Goal: Task Accomplishment & Management: Manage account settings

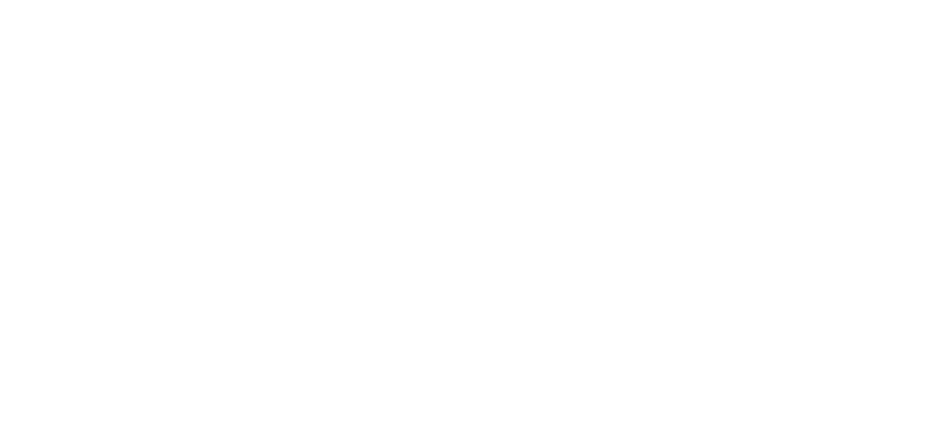
click at [716, 0] on html at bounding box center [470, 0] width 940 height 0
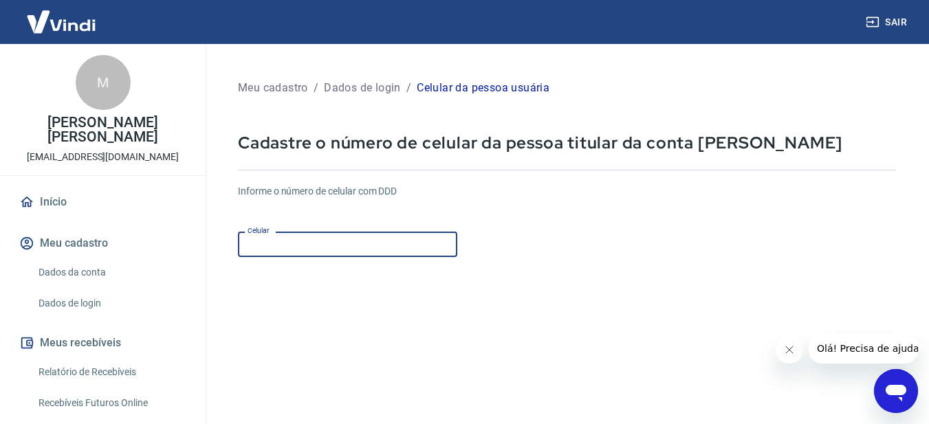
click at [382, 248] on input "Celular" at bounding box center [347, 244] width 219 height 25
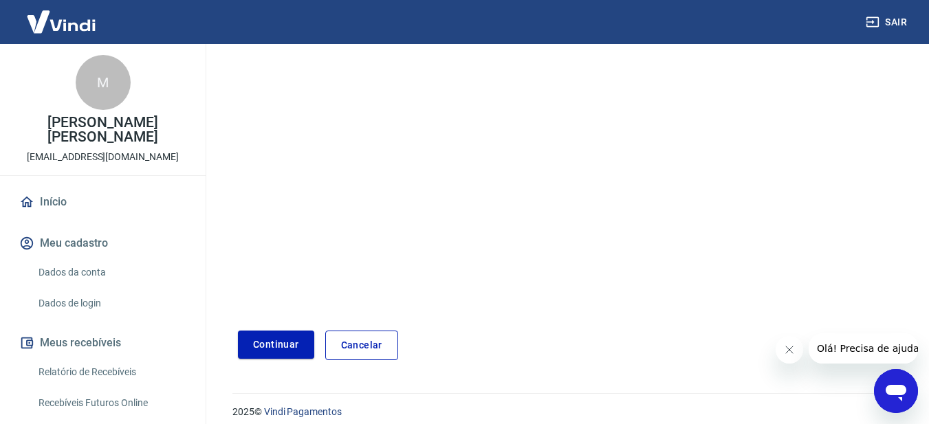
scroll to position [227, 0]
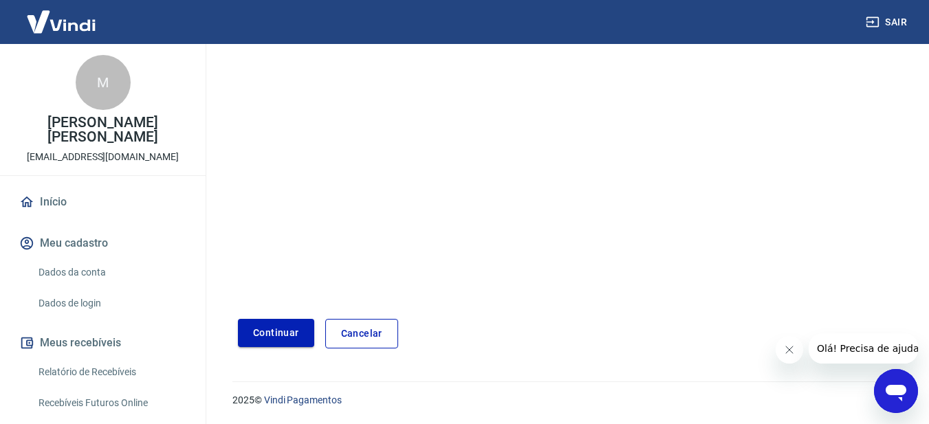
type input "[PHONE_NUMBER]"
click at [283, 336] on button "Continuar" at bounding box center [276, 333] width 76 height 28
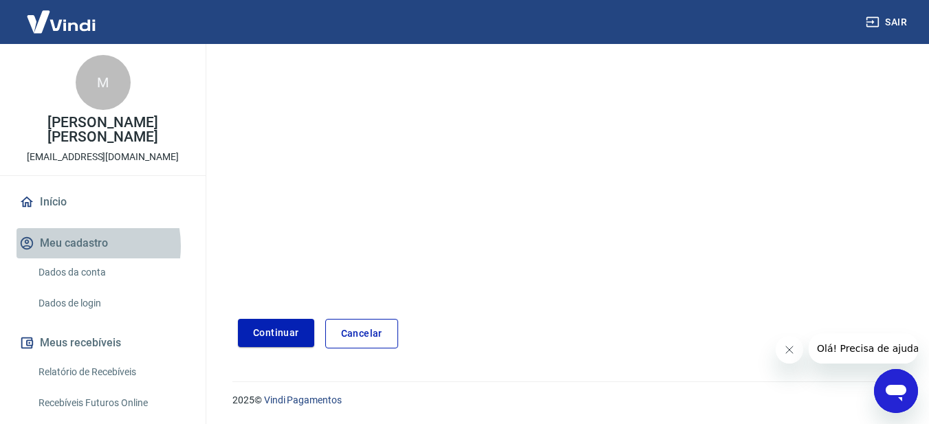
drag, startPoint x: 69, startPoint y: 232, endPoint x: 135, endPoint y: 220, distance: 66.4
click at [69, 230] on button "Meu cadastro" at bounding box center [103, 243] width 173 height 30
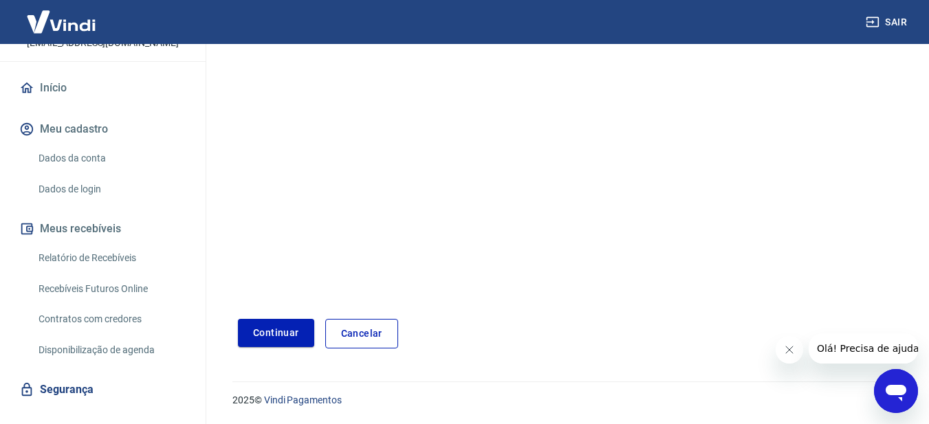
scroll to position [122, 0]
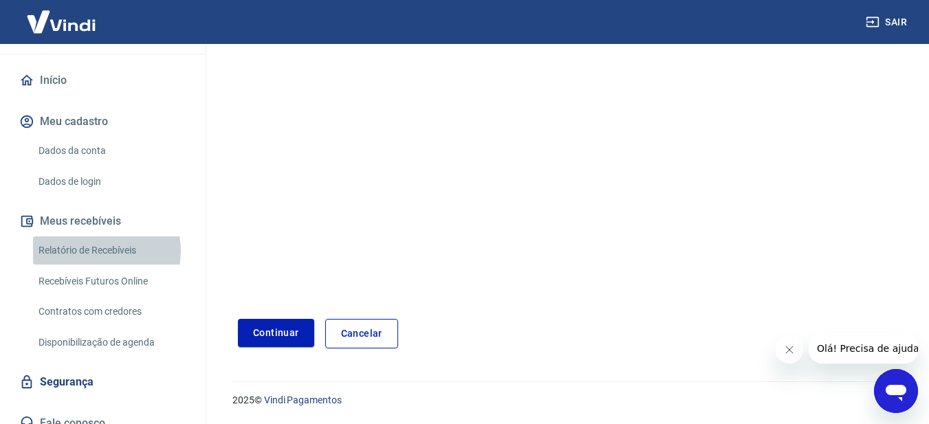
click at [100, 237] on link "Relatório de Recebíveis" at bounding box center [111, 251] width 156 height 28
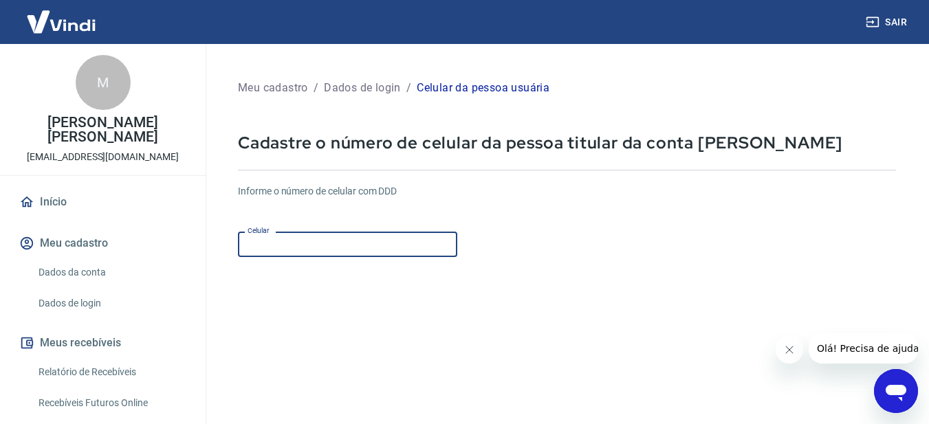
click at [301, 253] on input "Celular" at bounding box center [347, 244] width 219 height 25
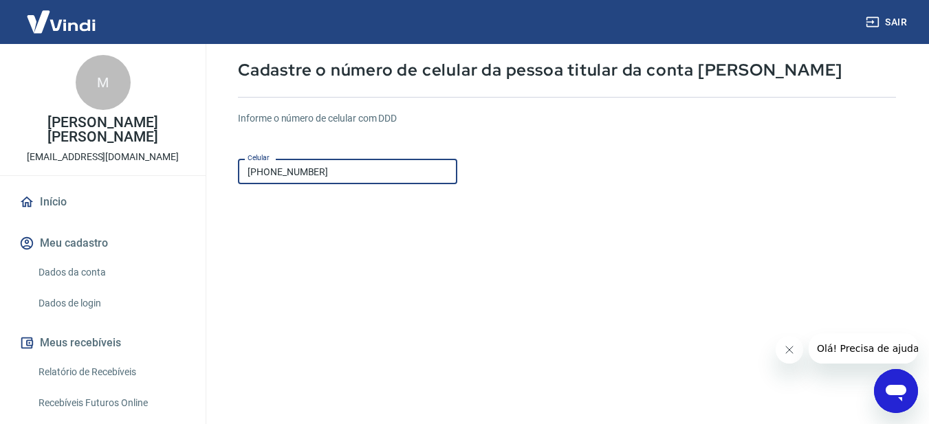
scroll to position [206, 0]
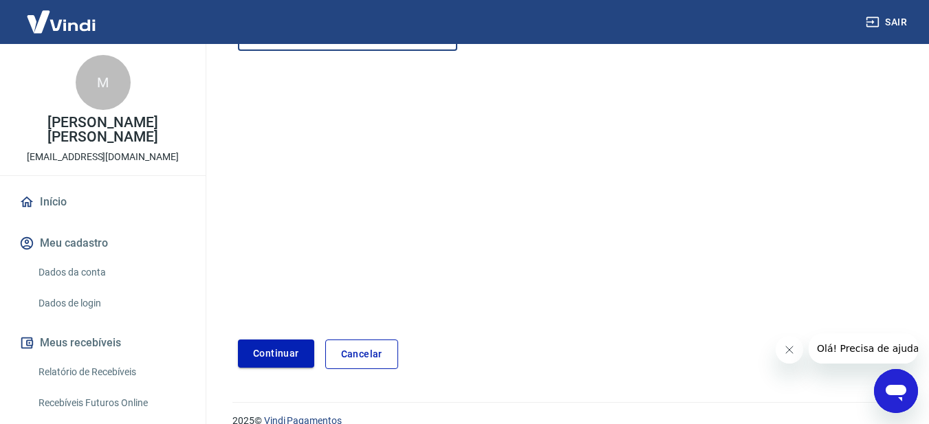
type input "[PHONE_NUMBER]"
click at [272, 357] on button "Continuar" at bounding box center [276, 354] width 76 height 28
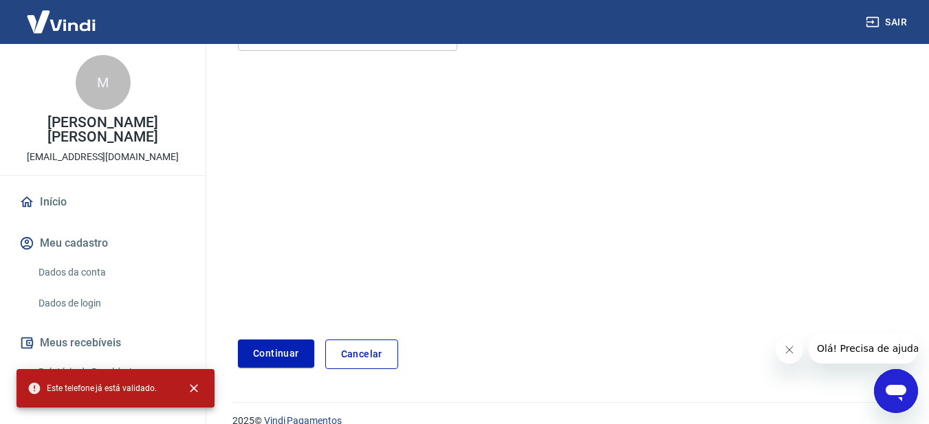
click at [131, 395] on span "Este telefone já está validado." at bounding box center [92, 389] width 129 height 14
click at [193, 389] on icon "close" at bounding box center [194, 389] width 8 height 8
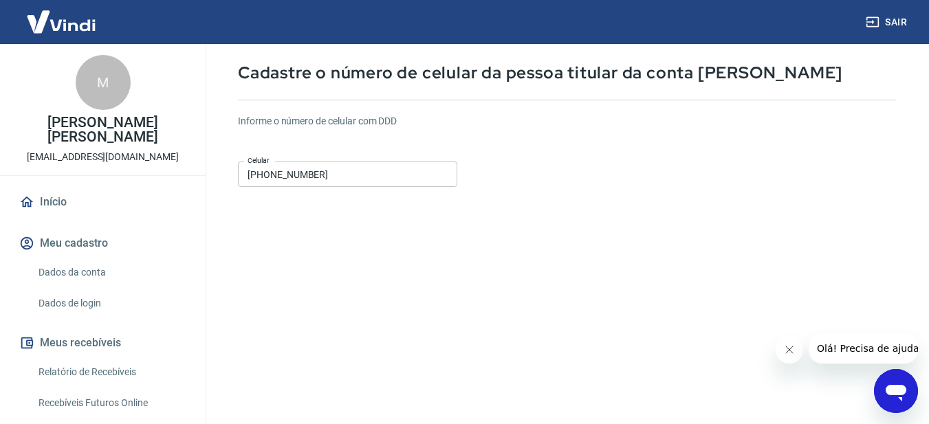
scroll to position [69, 0]
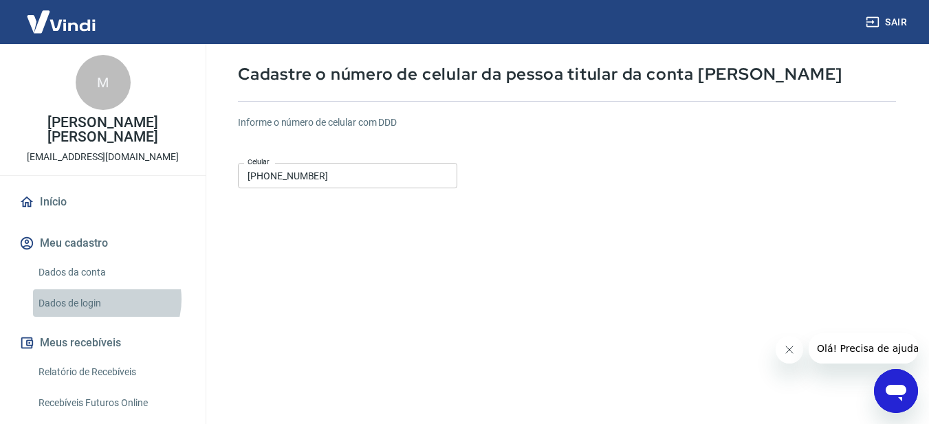
click at [105, 290] on link "Dados de login" at bounding box center [111, 304] width 156 height 28
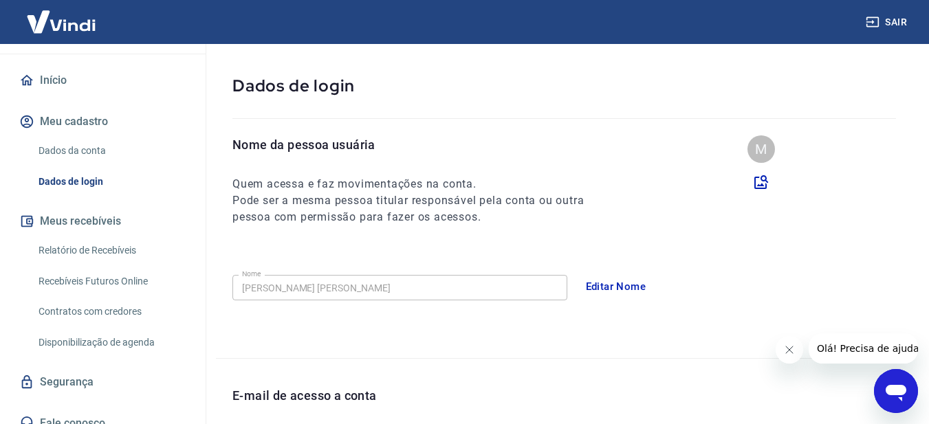
scroll to position [44, 0]
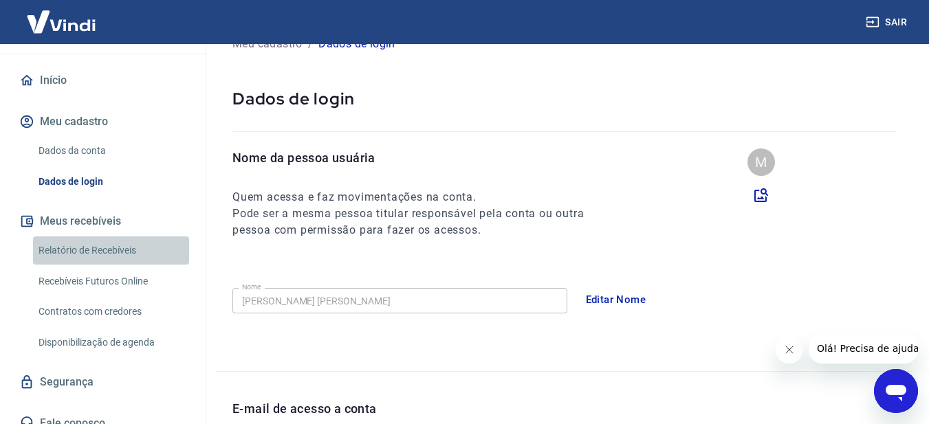
click at [131, 237] on link "Relatório de Recebíveis" at bounding box center [111, 251] width 156 height 28
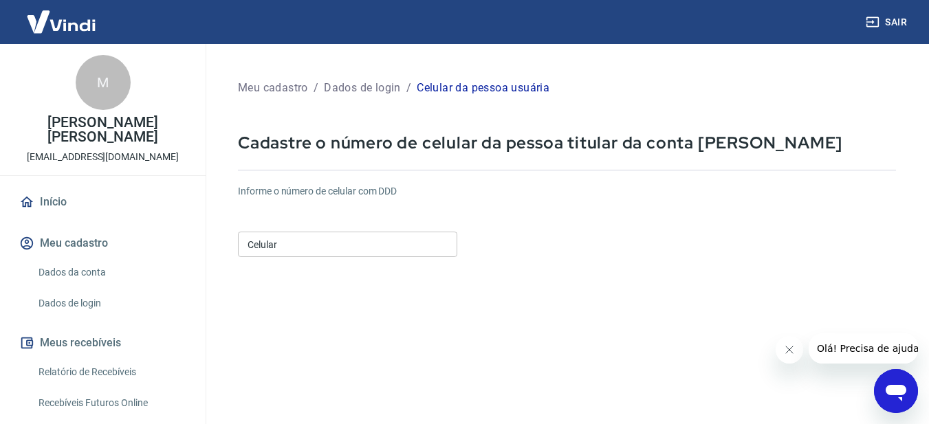
click at [71, 259] on link "Dados da conta" at bounding box center [111, 273] width 156 height 28
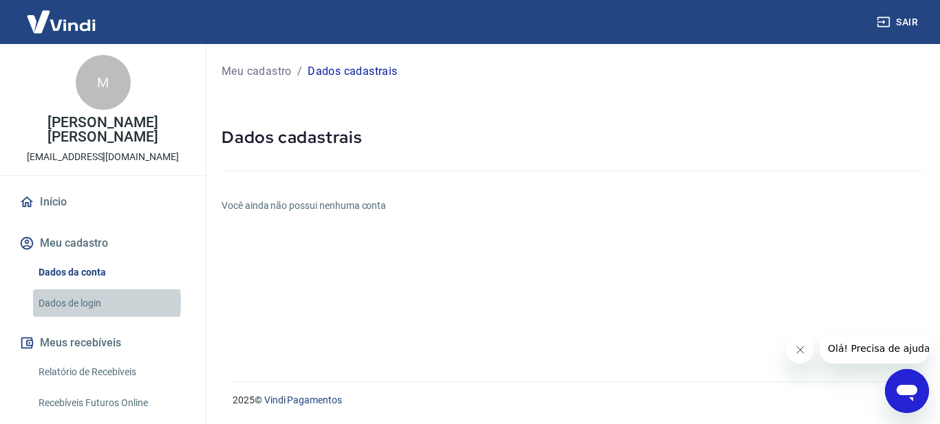
click at [85, 290] on link "Dados de login" at bounding box center [111, 304] width 156 height 28
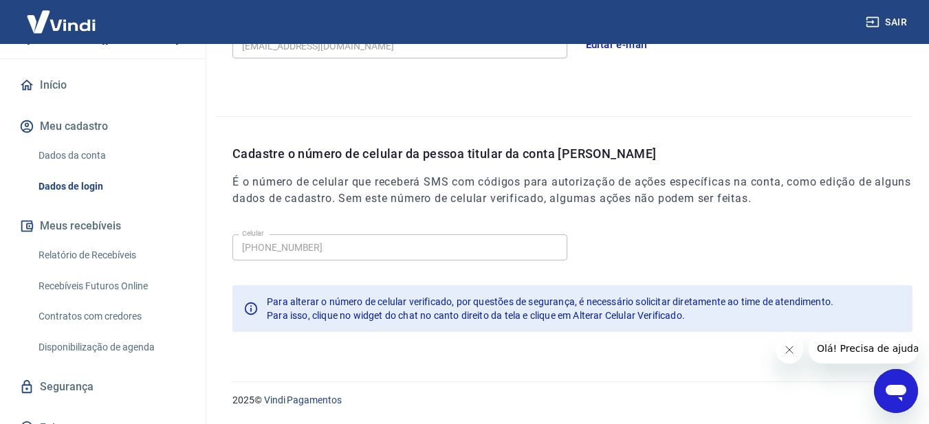
scroll to position [122, 0]
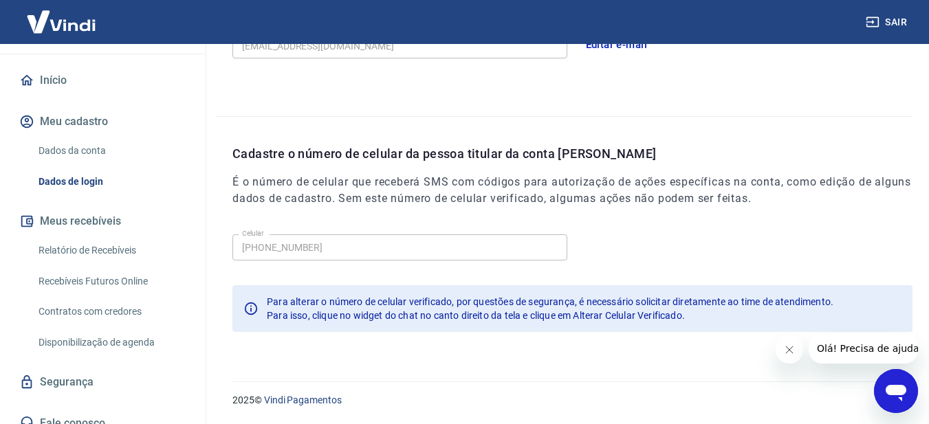
click at [84, 239] on link "Relatório de Recebíveis" at bounding box center [111, 251] width 156 height 28
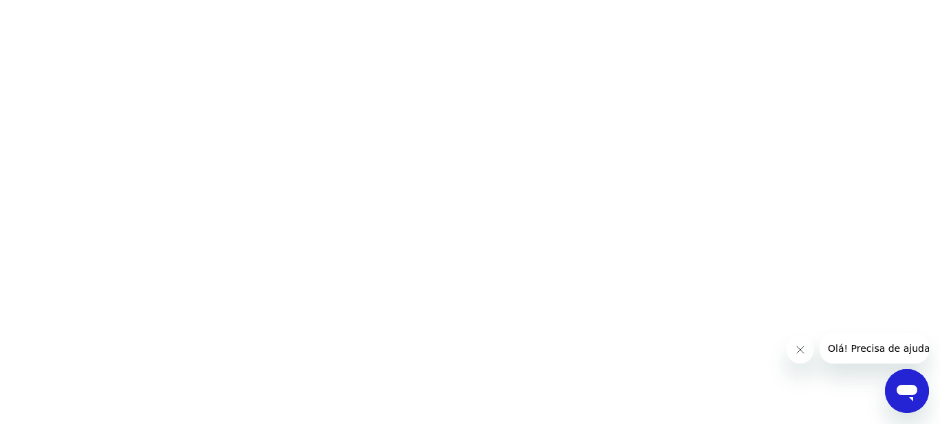
click at [539, 0] on html at bounding box center [470, 0] width 940 height 0
click at [799, 351] on icon "Fechar mensagem da empresa" at bounding box center [799, 350] width 7 height 7
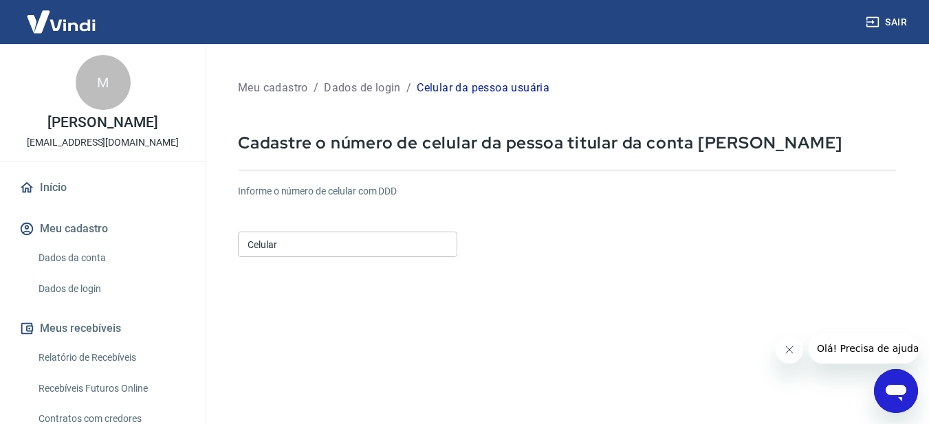
click at [74, 290] on link "Dados de login" at bounding box center [111, 289] width 156 height 28
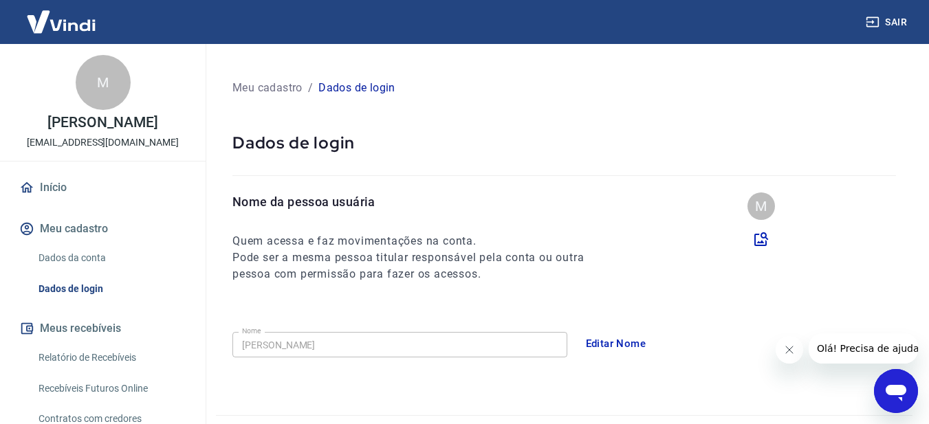
click at [83, 255] on link "Dados da conta" at bounding box center [111, 258] width 156 height 28
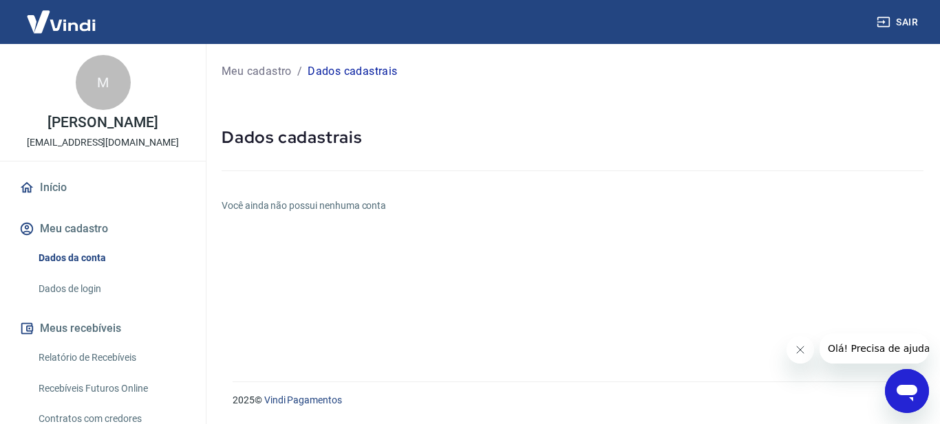
click at [798, 349] on icon "Fechar mensagem da empresa" at bounding box center [799, 350] width 11 height 11
click at [71, 259] on link "Dados da conta" at bounding box center [111, 258] width 156 height 28
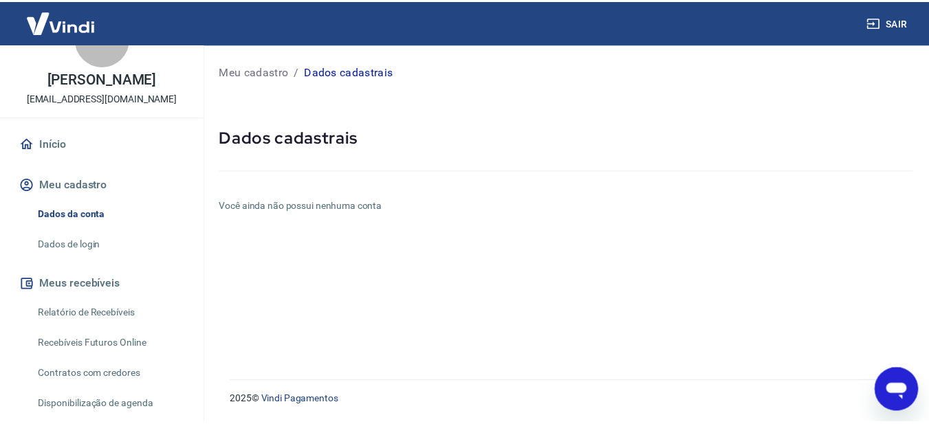
scroll to position [122, 0]
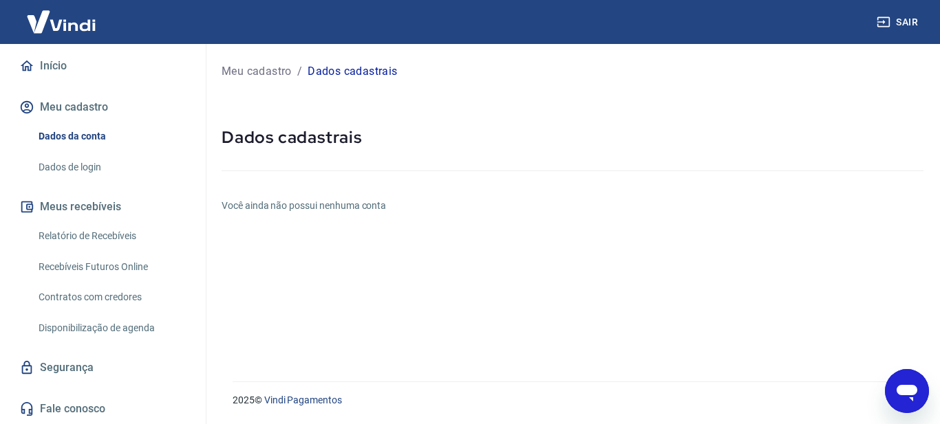
click at [82, 409] on link "Fale conosco" at bounding box center [103, 409] width 173 height 30
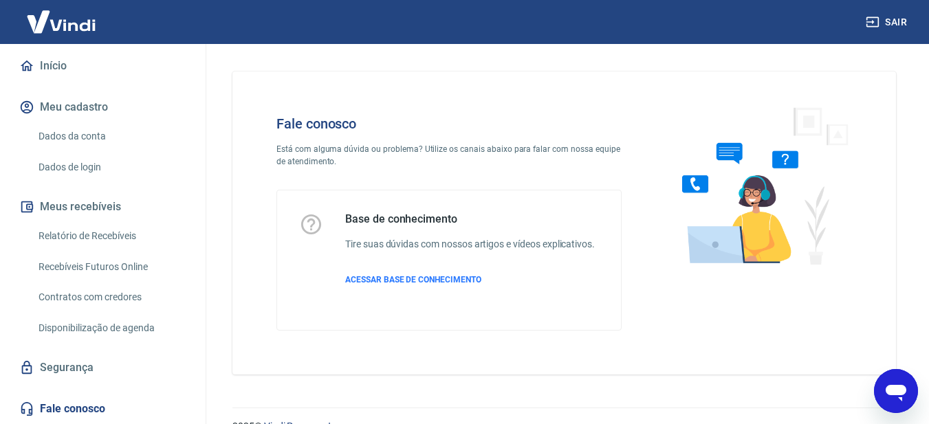
click at [860, 110] on img at bounding box center [759, 186] width 209 height 184
click at [47, 72] on link "Início" at bounding box center [103, 66] width 173 height 30
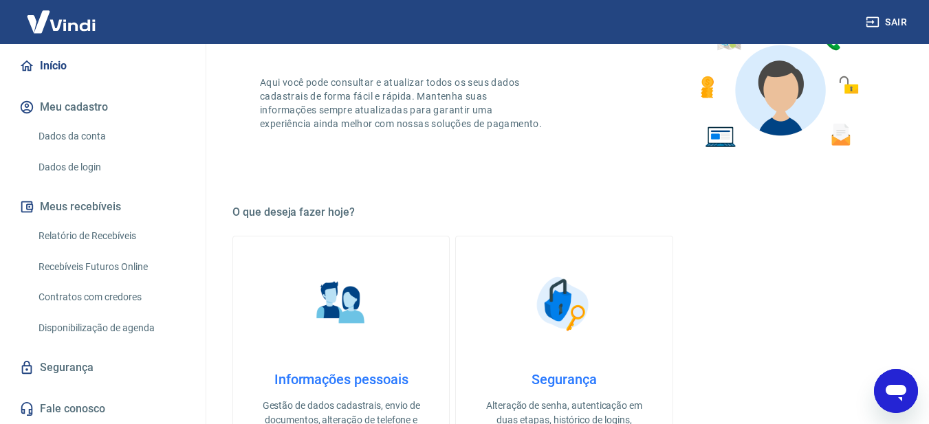
scroll to position [228, 0]
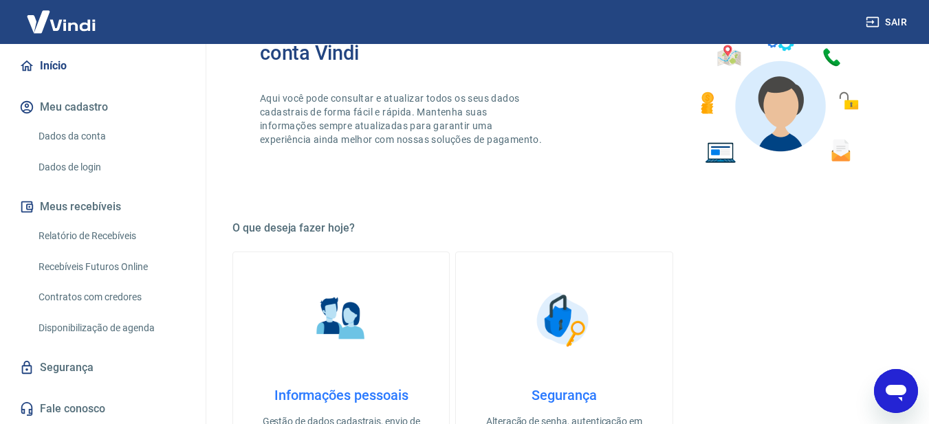
click at [312, 323] on img at bounding box center [341, 319] width 69 height 69
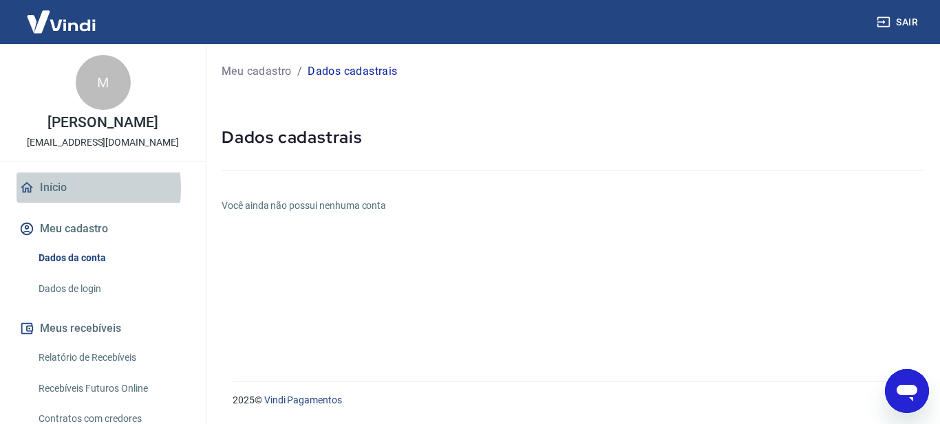
click at [55, 188] on link "Início" at bounding box center [103, 188] width 173 height 30
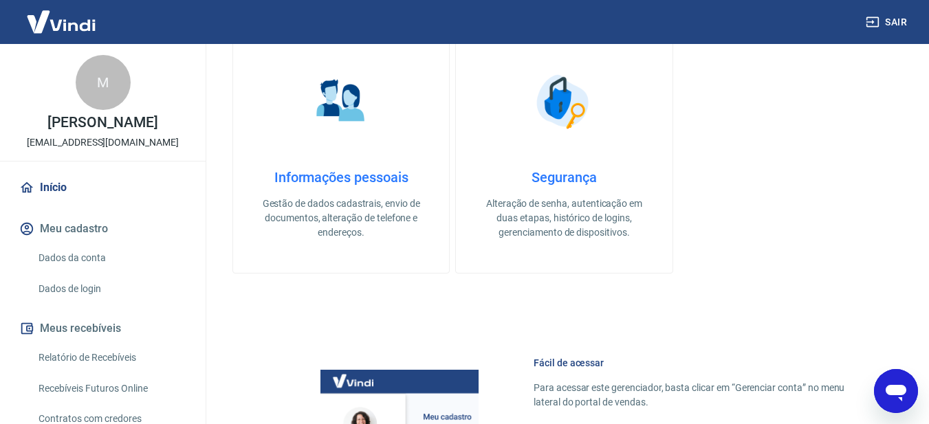
scroll to position [481, 0]
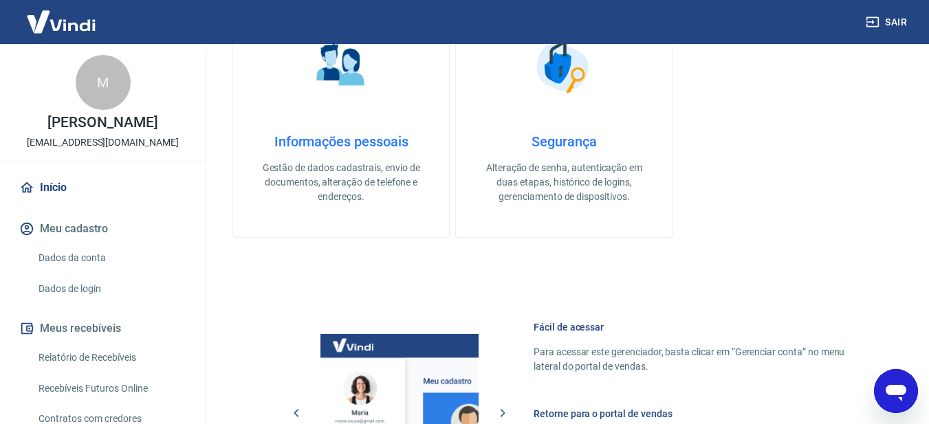
click at [602, 195] on p "Alteração de senha, autenticação em duas etapas, histórico de logins, gerenciam…" at bounding box center [564, 182] width 172 height 43
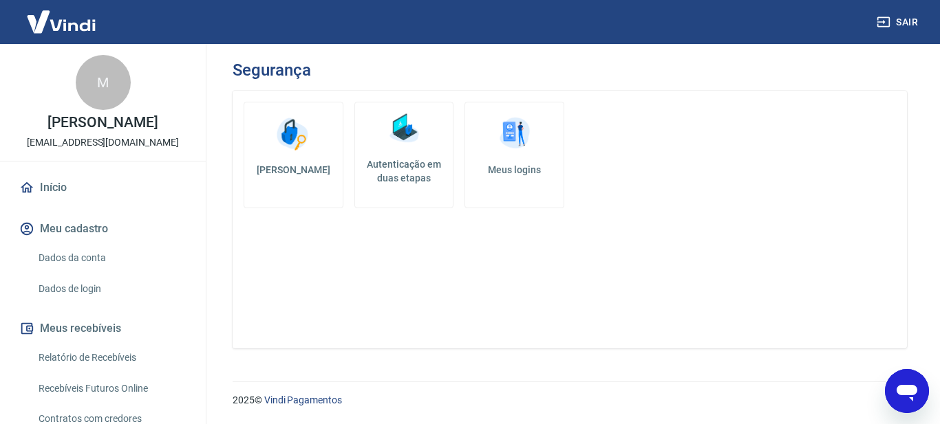
click at [507, 157] on link "Meus logins" at bounding box center [514, 155] width 100 height 107
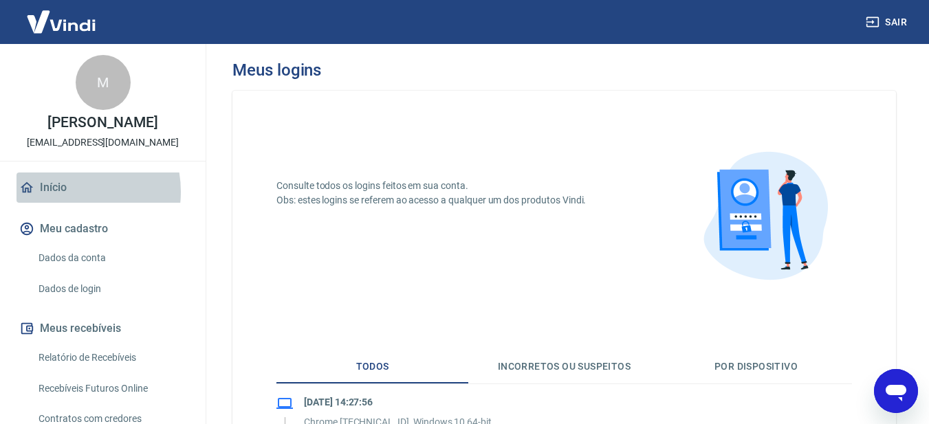
click at [63, 192] on link "Início" at bounding box center [103, 188] width 173 height 30
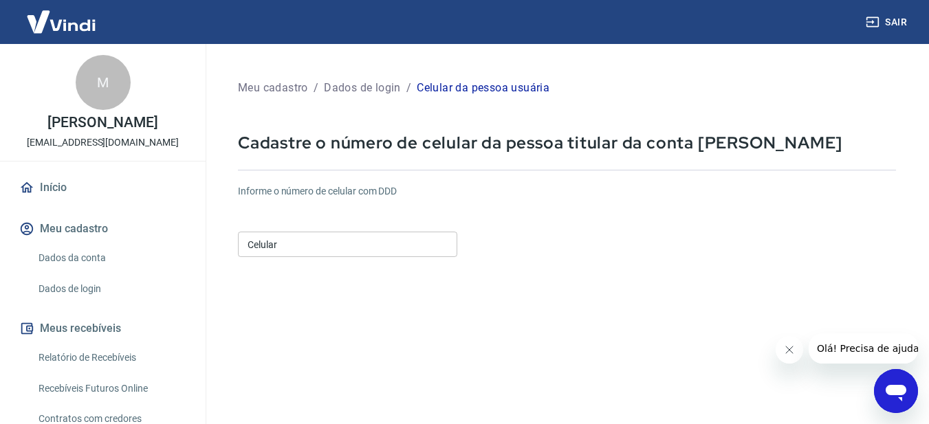
click at [310, 252] on input "Celular" at bounding box center [347, 244] width 219 height 25
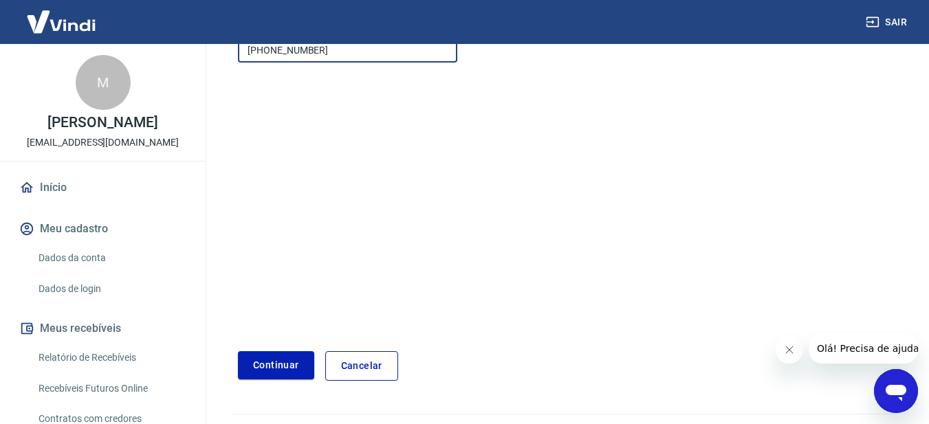
scroll to position [206, 0]
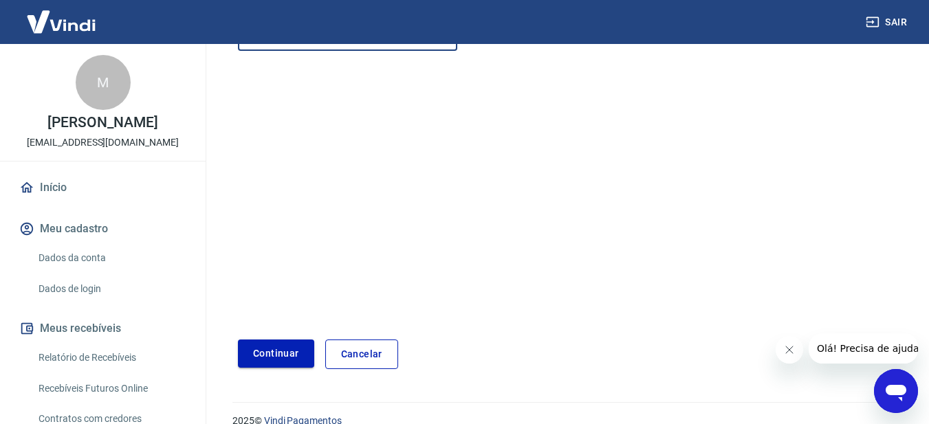
type input "(19) 97427-0155"
click at [295, 356] on button "Continuar" at bounding box center [276, 354] width 76 height 28
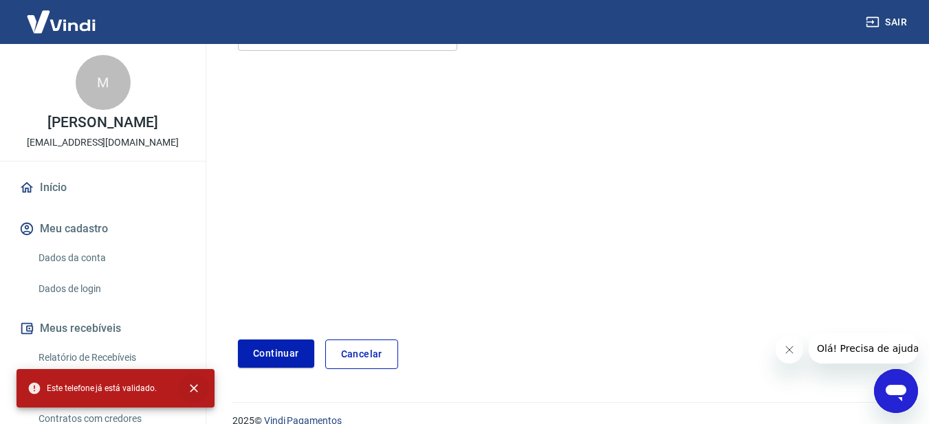
click at [193, 393] on icon "close" at bounding box center [194, 389] width 14 height 14
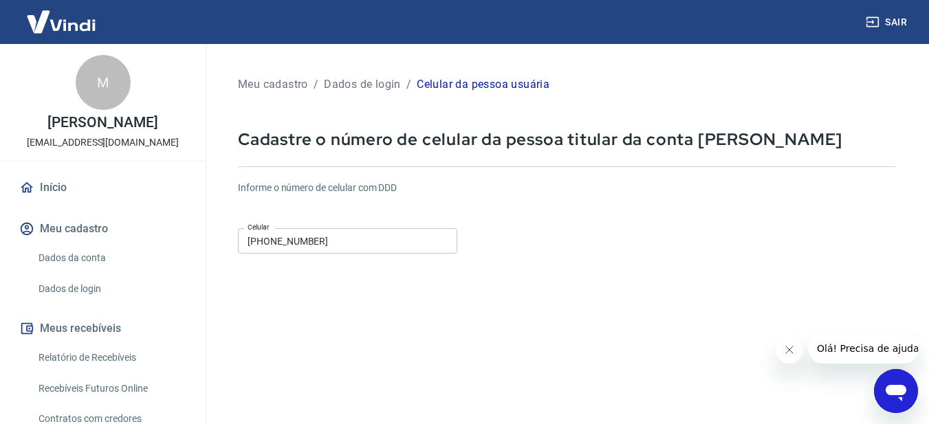
scroll to position [0, 0]
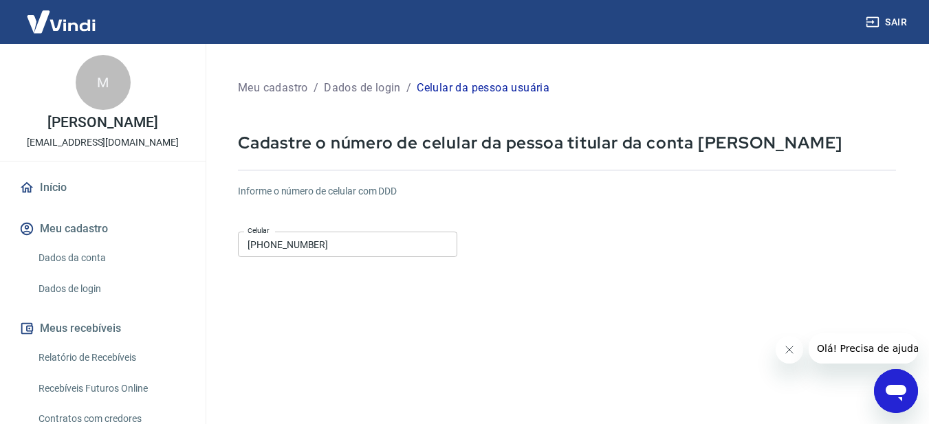
click at [54, 187] on link "Início" at bounding box center [103, 188] width 173 height 30
